Goal: Find specific page/section: Find specific page/section

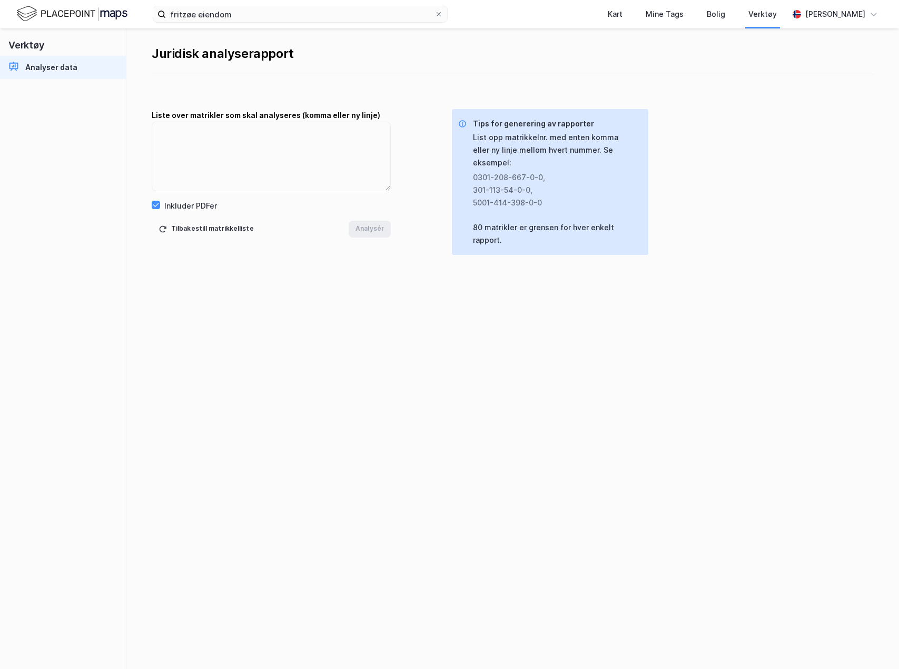
click at [38, 23] on img at bounding box center [72, 14] width 111 height 18
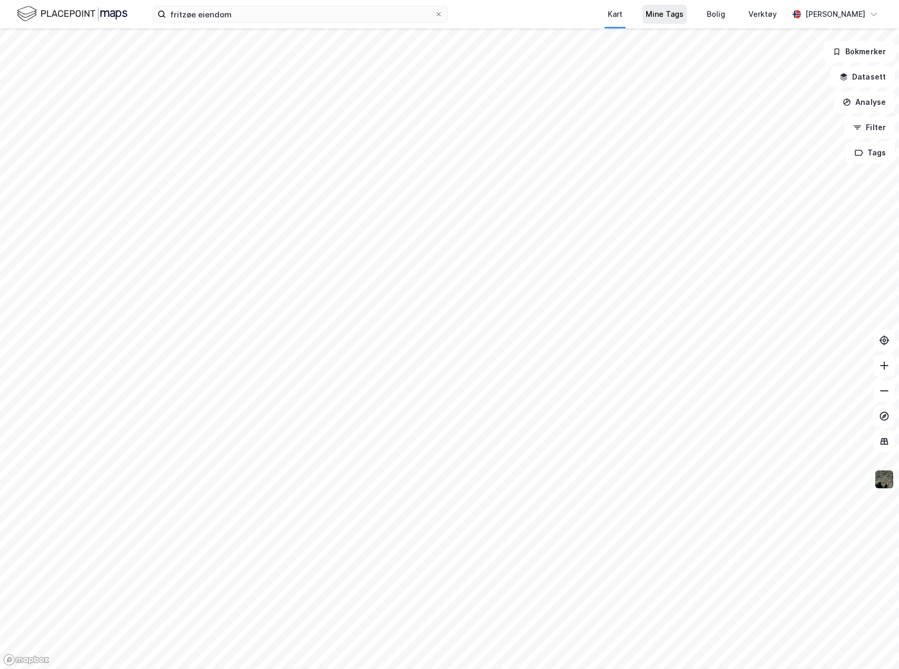
click at [684, 16] on div "Mine Tags" at bounding box center [665, 14] width 38 height 13
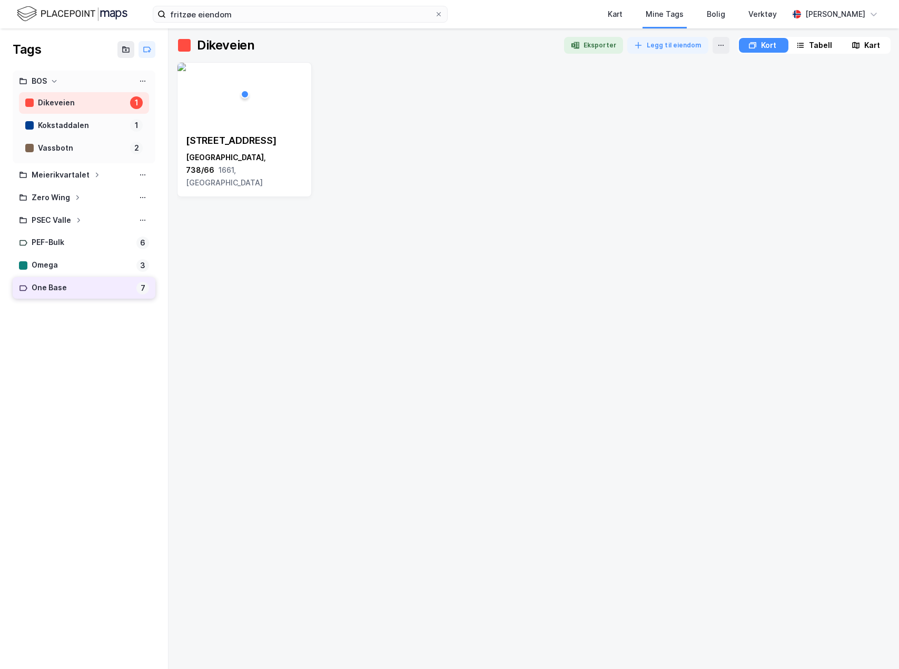
click at [42, 280] on div "One Base 7" at bounding box center [84, 288] width 143 height 22
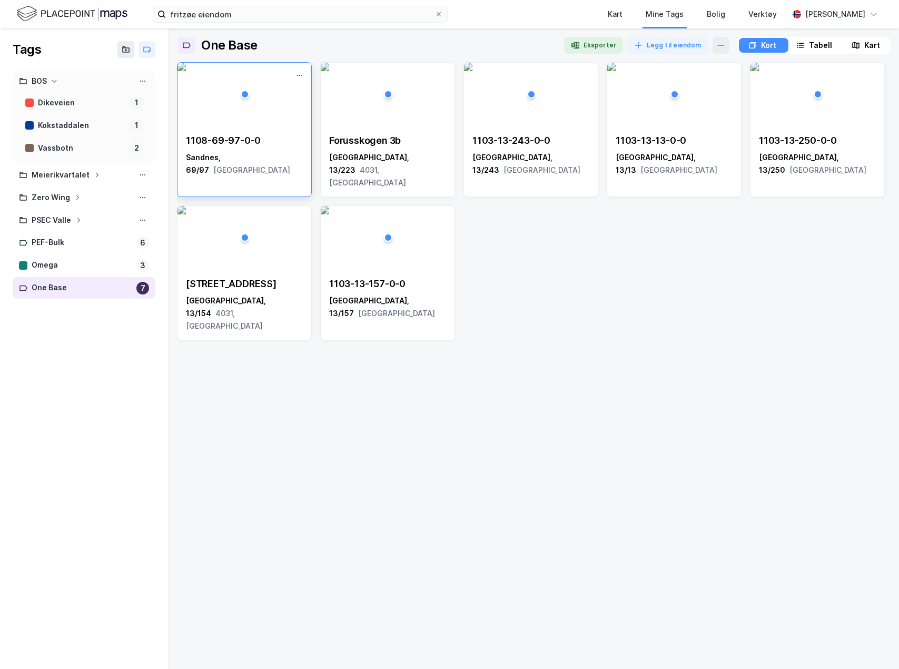
click at [284, 172] on div "1108-69-97-0-0 Sandnes, 69/97 [GEOGRAPHIC_DATA]" at bounding box center [244, 129] width 135 height 135
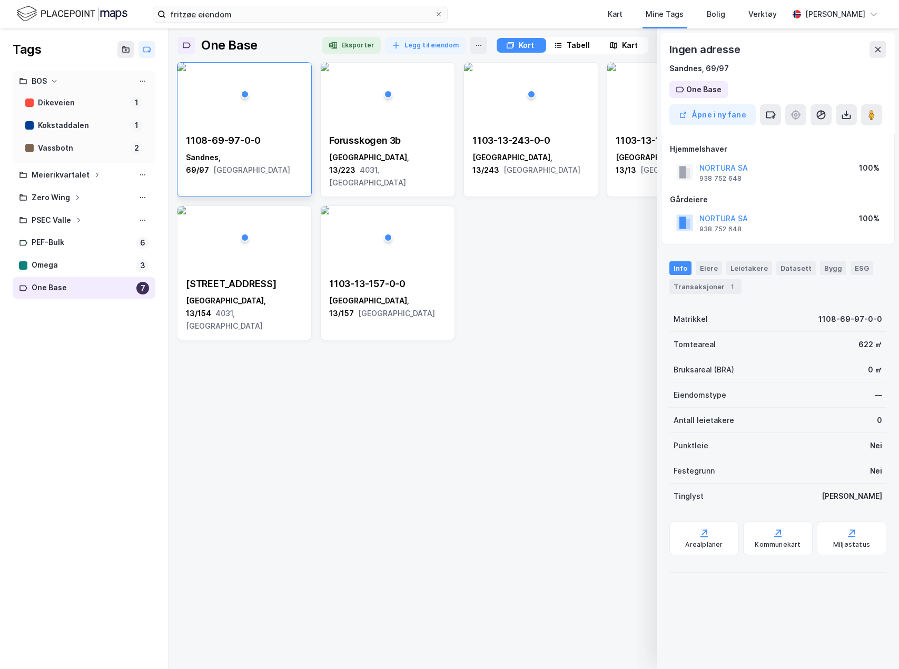
click at [74, 279] on div "One Base 7" at bounding box center [84, 288] width 143 height 22
click at [618, 47] on div "Kart" at bounding box center [623, 45] width 47 height 15
